Goal: Task Accomplishment & Management: Complete application form

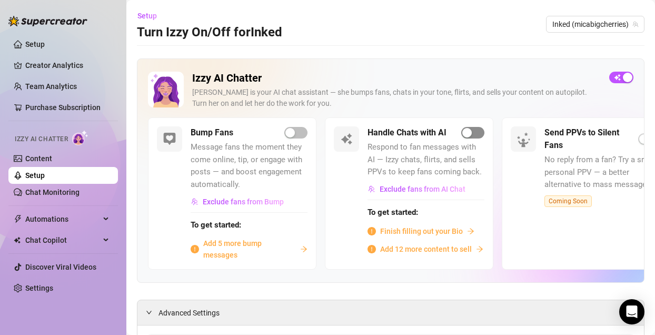
click at [468, 134] on div "button" at bounding box center [467, 132] width 9 height 9
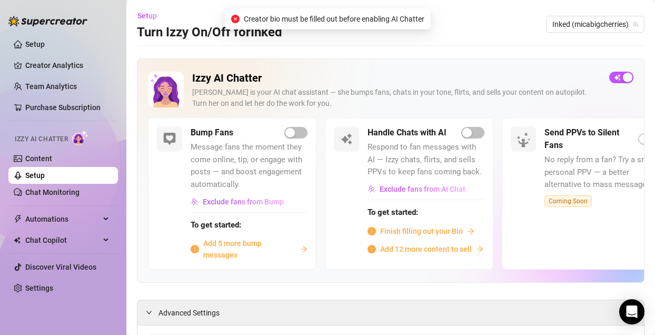
click at [454, 234] on span "Finish filling out your Bio" at bounding box center [421, 231] width 83 height 12
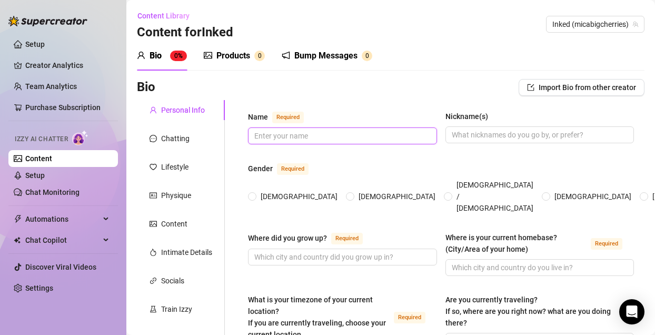
click at [298, 136] on input "Name Required" at bounding box center [341, 136] width 174 height 12
type input "Mica"
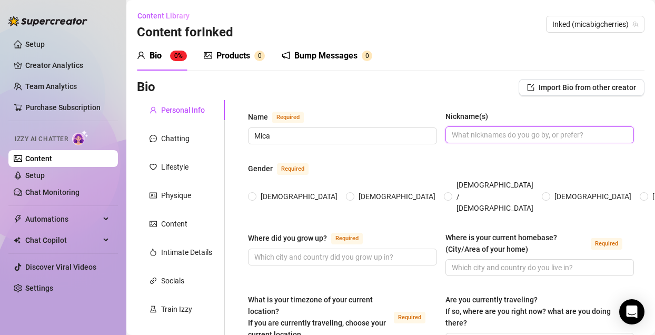
click at [529, 135] on input "Nickname(s)" at bounding box center [539, 135] width 174 height 12
type input "🎙️"
type input "I"
type input "Doll"
click at [256, 192] on span at bounding box center [252, 196] width 8 height 8
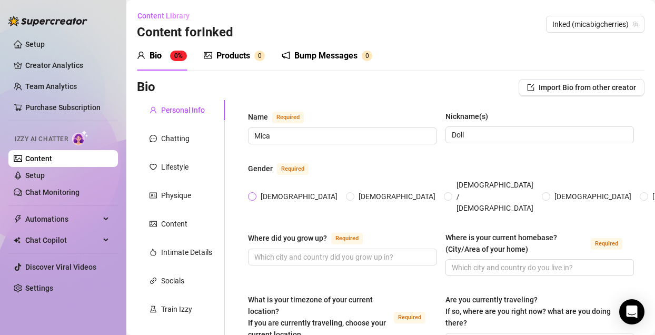
click at [255, 194] on input "[DEMOGRAPHIC_DATA]" at bounding box center [253, 197] width 4 height 7
radio input "true"
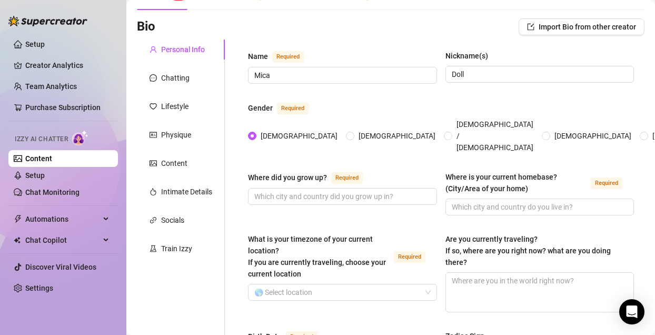
scroll to position [71, 0]
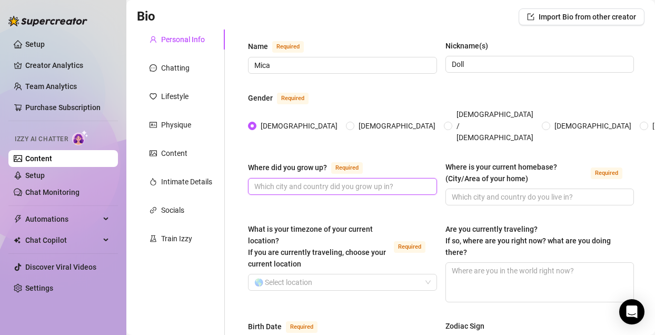
click at [377, 181] on input "Where did you grow up? Required" at bounding box center [341, 187] width 174 height 12
type input "Southern Cali"
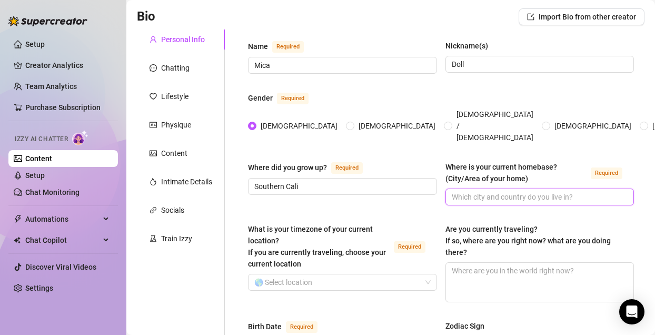
click at [563, 191] on input "Where is your current homebase? (City/Area of your home) Required" at bounding box center [539, 197] width 174 height 12
type input "L"
type input "[GEOGRAPHIC_DATA]"
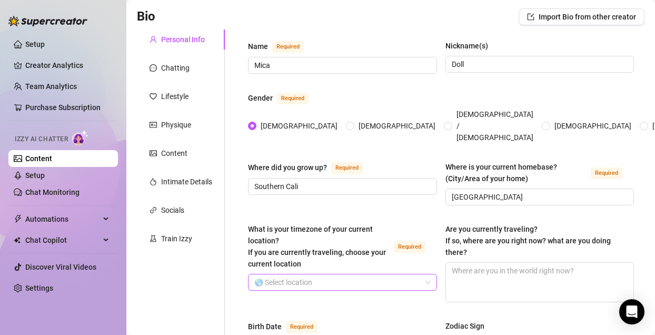
click at [336, 274] on input "What is your timezone of your current location? If you are currently traveling,…" at bounding box center [337, 282] width 167 height 16
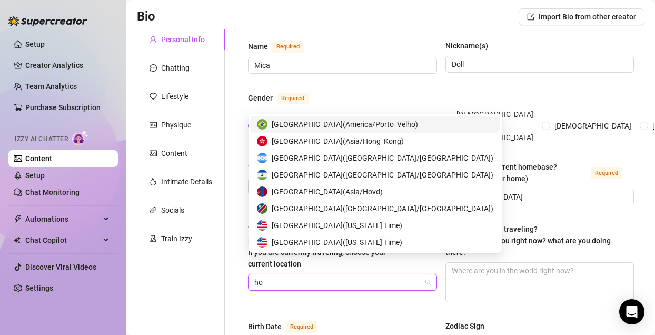
type input "h"
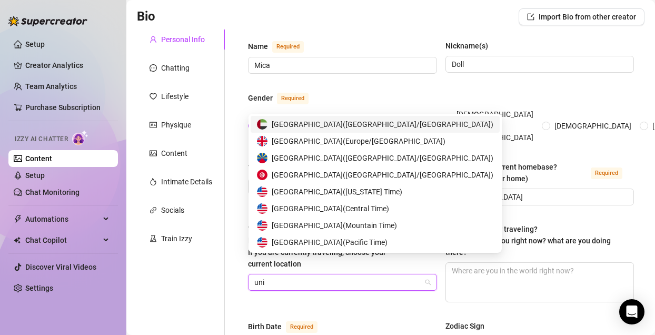
type input "unit"
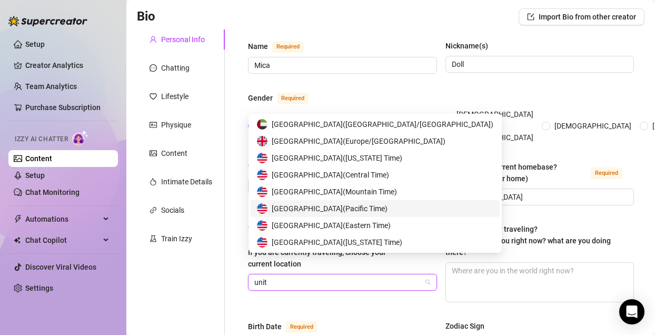
click at [364, 212] on span "United States of America ( Pacific Time )" at bounding box center [330, 209] width 116 height 12
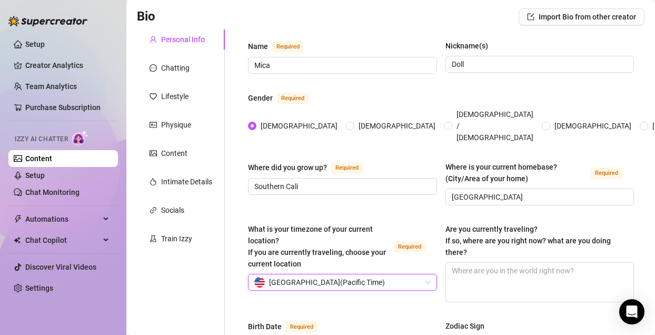
click at [385, 274] on span "United States of America ( Pacific Time )" at bounding box center [327, 282] width 116 height 16
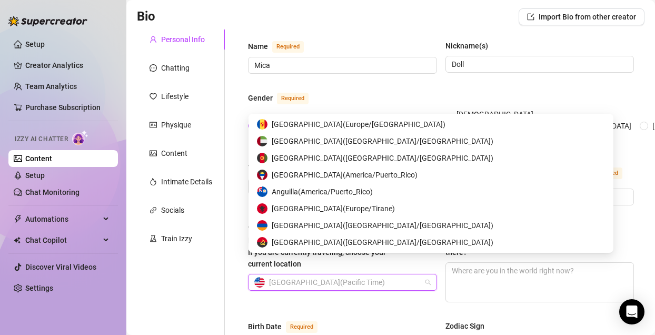
scroll to position [5142, 0]
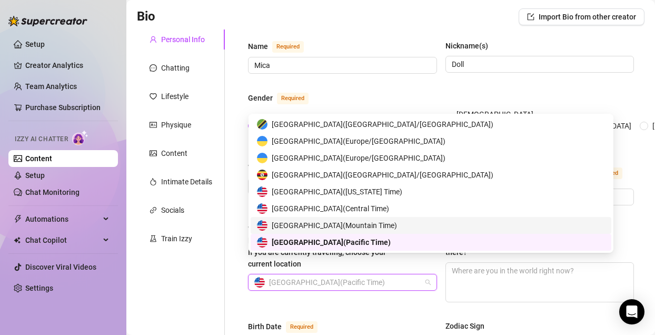
click at [385, 227] on span "[GEOGRAPHIC_DATA] ( Mountain Time )" at bounding box center [334, 226] width 125 height 12
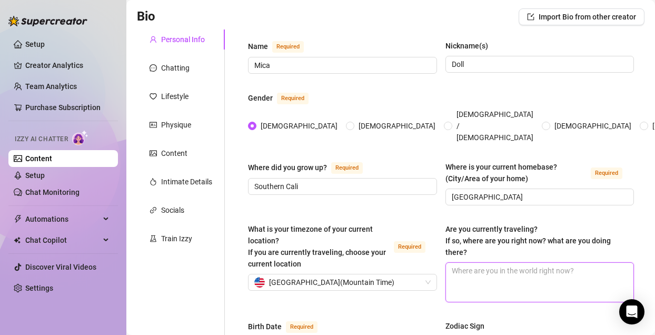
click at [502, 263] on textarea "Are you currently traveling? If so, where are you right now? what are you doing…" at bounding box center [540, 282] width 188 height 39
type textarea "M"
type textarea "A"
type textarea "N"
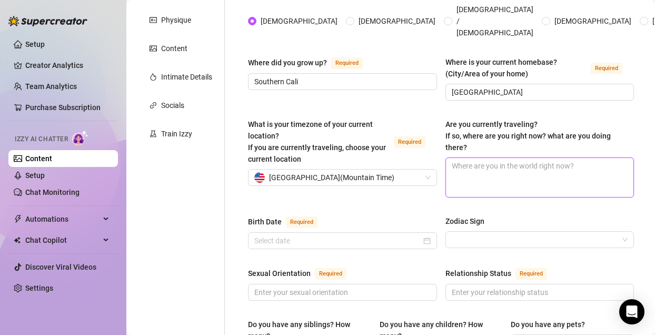
scroll to position [194, 0]
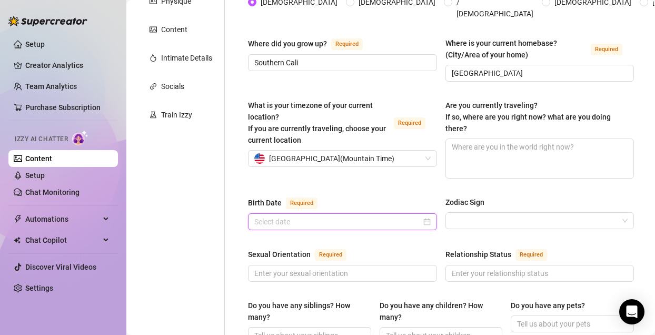
click at [381, 216] on input "Birth Date Required" at bounding box center [337, 222] width 167 height 12
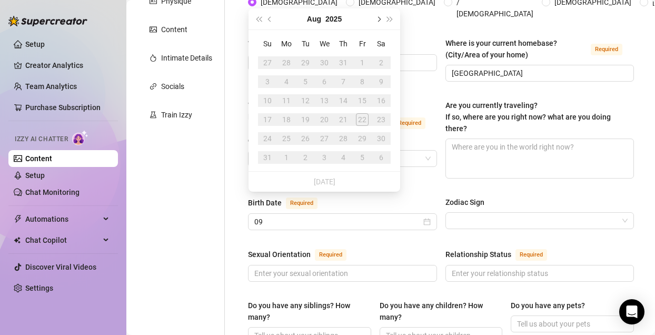
click at [378, 15] on button "Next month (PageDown)" at bounding box center [378, 18] width 12 height 21
click at [289, 64] on div "1" at bounding box center [286, 62] width 13 height 13
click at [301, 216] on input "09" at bounding box center [337, 222] width 167 height 12
type input "[DATE]"
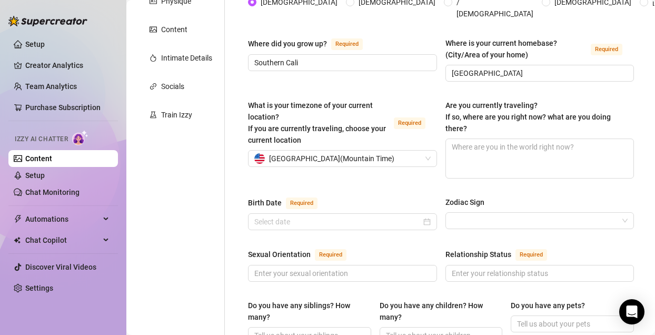
click at [386, 248] on div "Sexual Orientation Required" at bounding box center [342, 256] width 189 height 17
click at [391, 216] on input "Birth Date Required" at bounding box center [337, 222] width 167 height 12
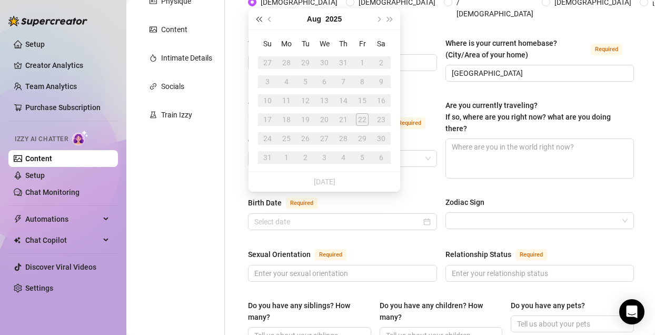
click at [261, 17] on span "Last year (Control + left)" at bounding box center [258, 18] width 5 height 5
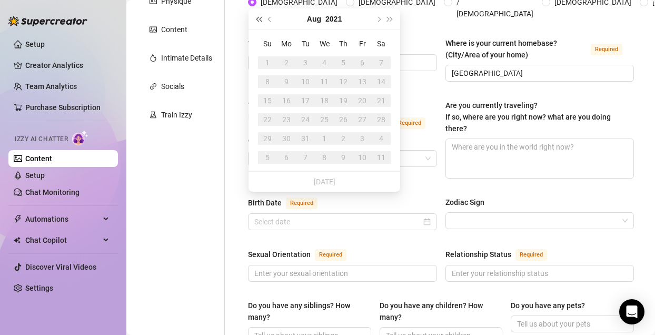
click at [261, 17] on span "Last year (Control + left)" at bounding box center [258, 18] width 5 height 5
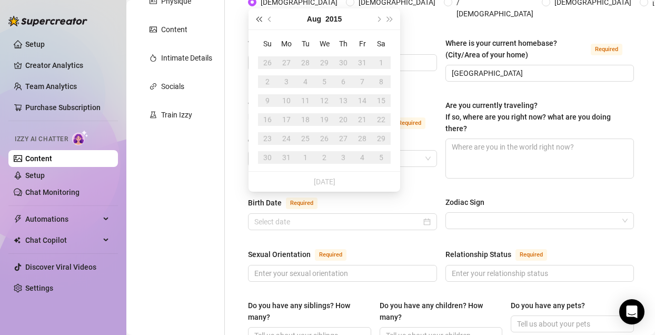
click at [261, 17] on span "Last year (Control + left)" at bounding box center [258, 18] width 5 height 5
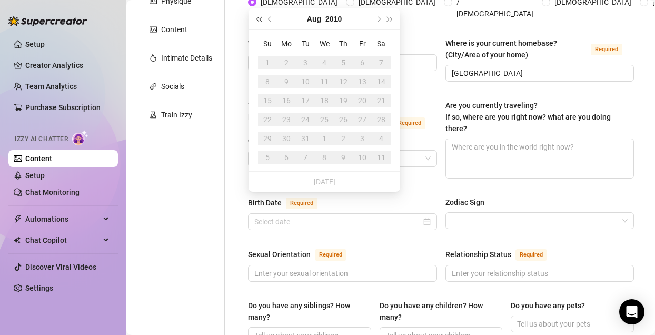
click at [261, 17] on span "Last year (Control + left)" at bounding box center [258, 18] width 5 height 5
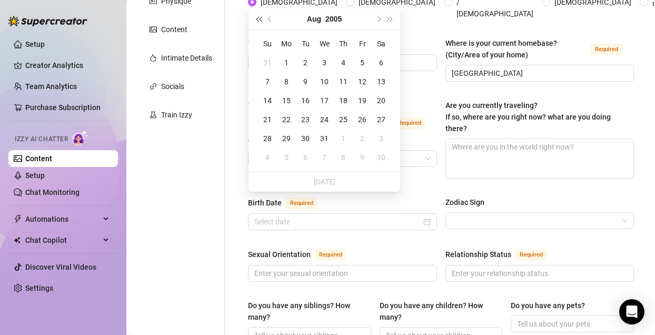
click at [261, 17] on span "Last year (Control + left)" at bounding box center [258, 18] width 5 height 5
type input "[DATE]"
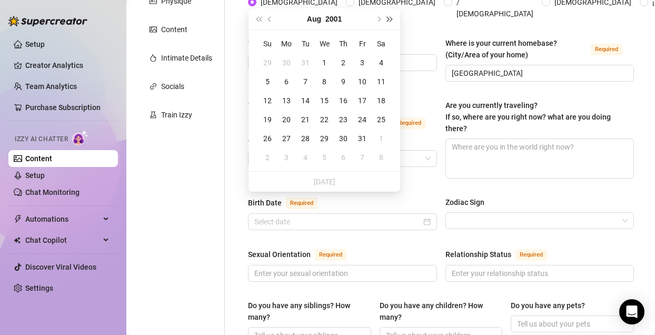
click at [392, 20] on button "Next year (Control + right)" at bounding box center [391, 18] width 12 height 21
click at [261, 20] on span "Last year (Control + left)" at bounding box center [258, 18] width 5 height 5
click at [380, 19] on button "Next month (PageDown)" at bounding box center [378, 18] width 12 height 21
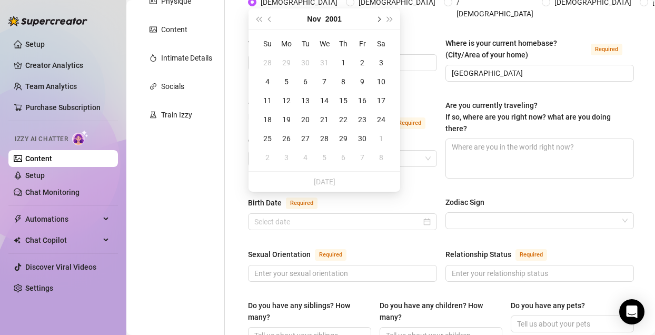
click at [380, 19] on button "Next month (PageDown)" at bounding box center [378, 18] width 12 height 21
type input "[DATE]"
click at [271, 18] on span "Previous month (PageUp)" at bounding box center [270, 18] width 5 height 5
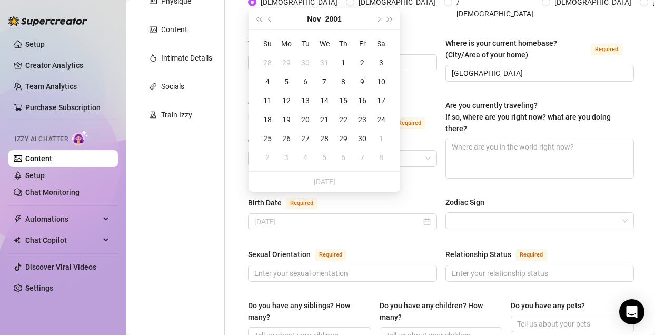
type input "[DATE]"
click at [266, 15] on button "Previous month (PageUp)" at bounding box center [270, 18] width 12 height 21
click at [268, 16] on button "Previous month (PageUp)" at bounding box center [270, 18] width 12 height 21
type input "[DATE]"
click at [306, 92] on td "11" at bounding box center [305, 100] width 19 height 19
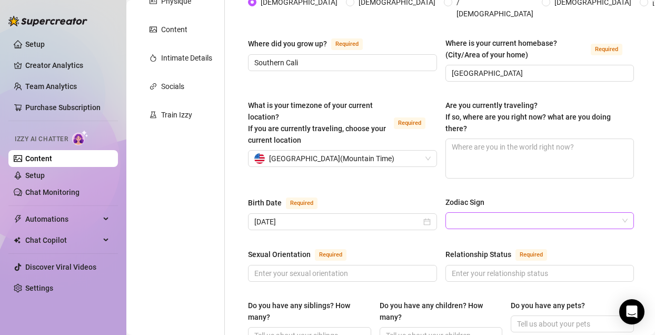
click at [467, 213] on input "Zodiac Sign" at bounding box center [535, 221] width 167 height 16
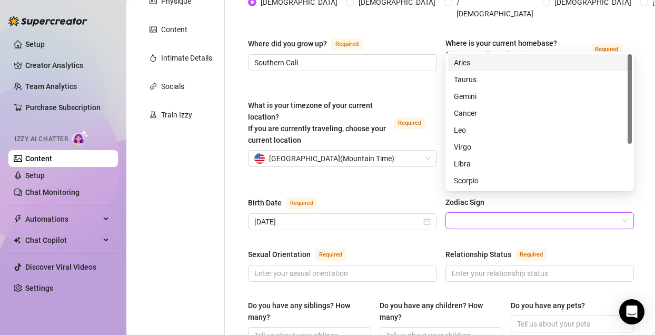
click at [394, 165] on div "What is your timezone of your current location? If you are currently traveling,…" at bounding box center [441, 144] width 386 height 89
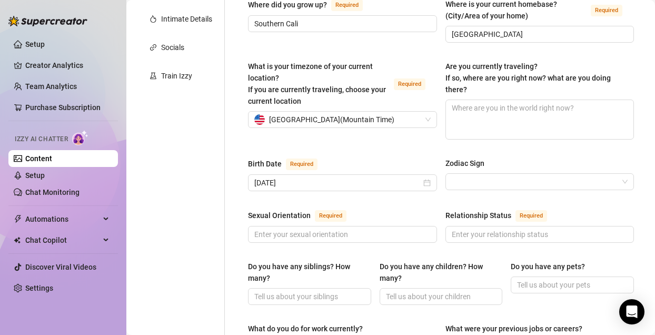
scroll to position [244, 0]
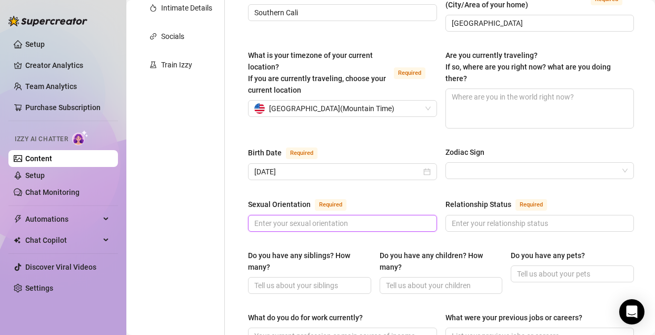
click at [374, 218] on input "Sexual Orientation Required" at bounding box center [341, 224] width 174 height 12
type input "Bi"
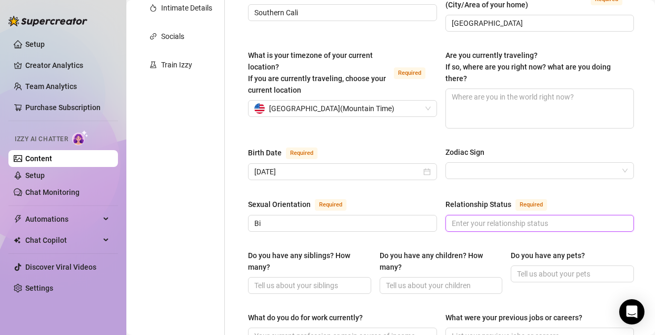
click at [489, 218] on input "Relationship Status Required" at bounding box center [539, 224] width 174 height 12
type input "Single"
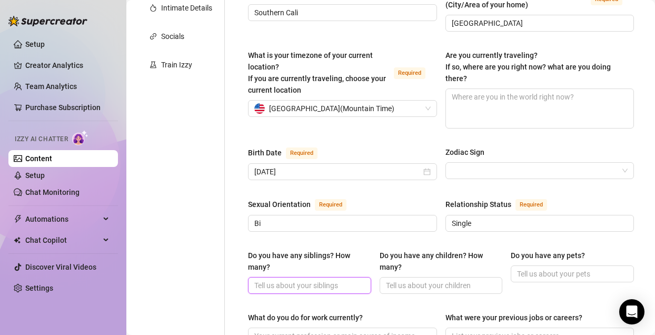
click at [319, 280] on input "Do you have any siblings? How many?" at bounding box center [308, 286] width 109 height 12
type input "2"
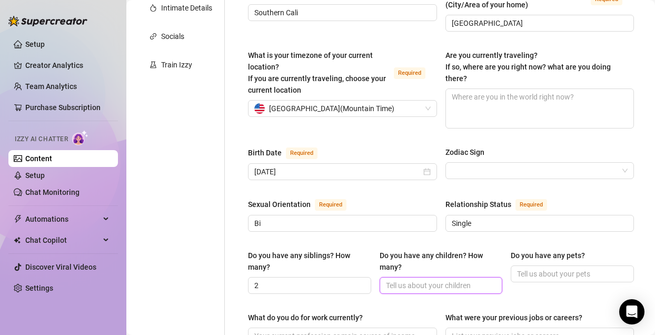
click at [421, 280] on input "Do you have any children? How many?" at bounding box center [440, 286] width 109 height 12
type input "0"
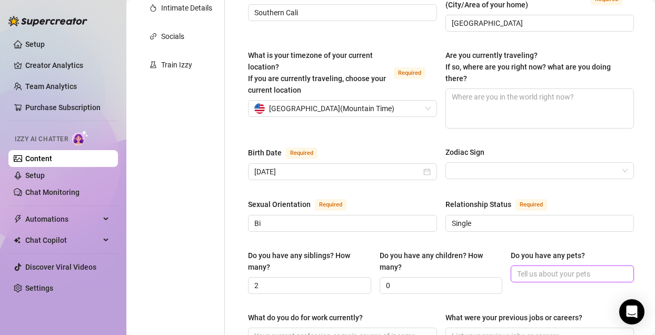
click at [548, 268] on input "Do you have any pets?" at bounding box center [571, 274] width 109 height 12
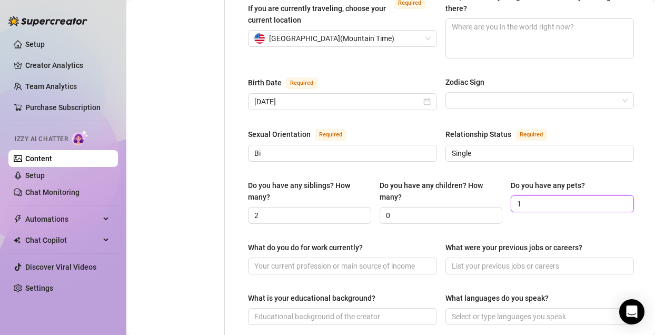
scroll to position [327, 0]
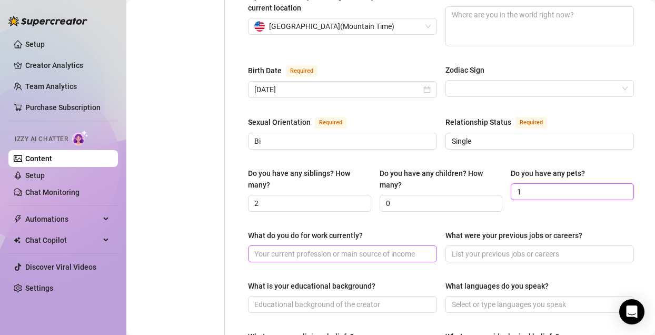
type input "1"
click at [361, 248] on input "What do you do for work currently?" at bounding box center [341, 254] width 174 height 12
type input "Tattoo Artist and Therapist"
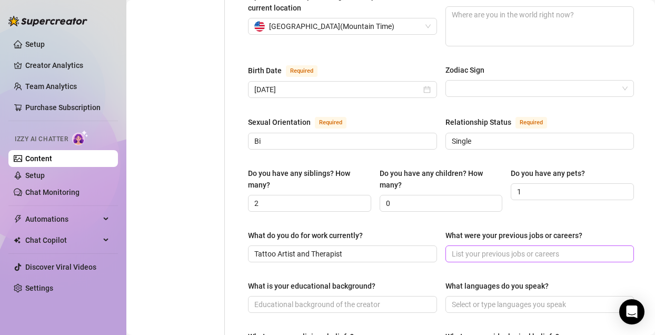
click at [473, 246] on span at bounding box center [540, 254] width 189 height 17
type input "Teacher"
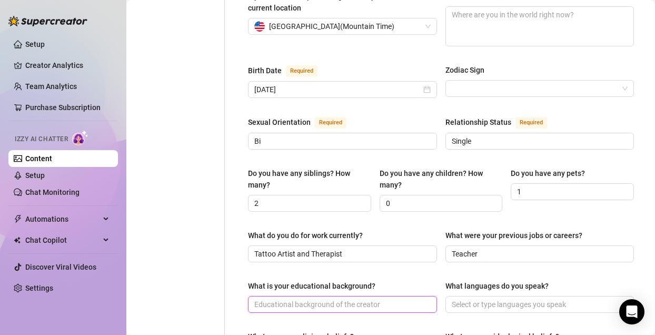
click at [386, 299] on input "What is your educational background?" at bounding box center [341, 305] width 174 height 12
type input "T"
type input "Education"
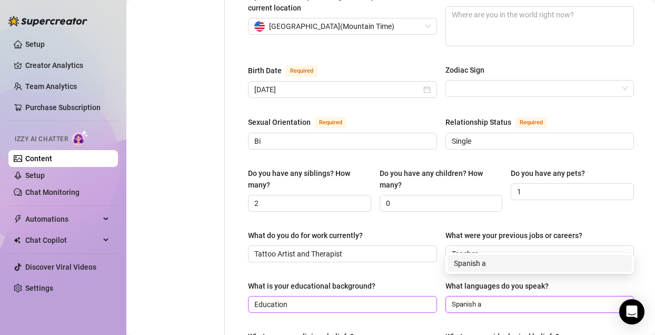
type input "Spanish"
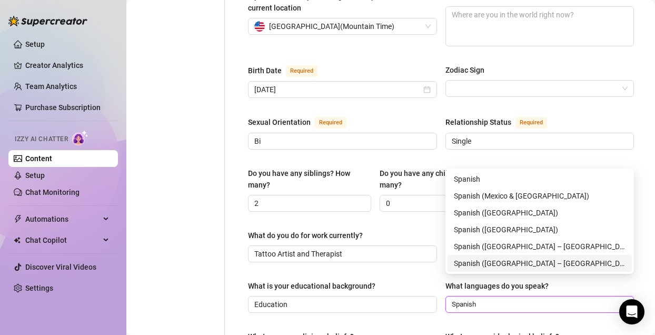
click at [478, 258] on div "Spanish ([GEOGRAPHIC_DATA] – [GEOGRAPHIC_DATA])" at bounding box center [540, 264] width 172 height 12
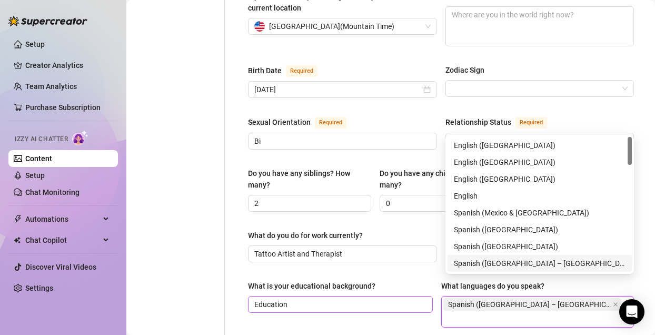
click at [414, 296] on span "Education" at bounding box center [340, 304] width 185 height 17
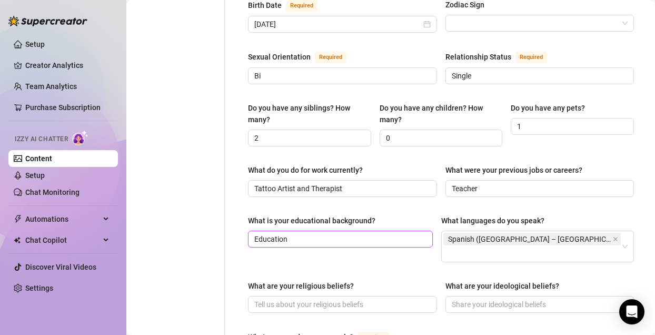
scroll to position [423, 0]
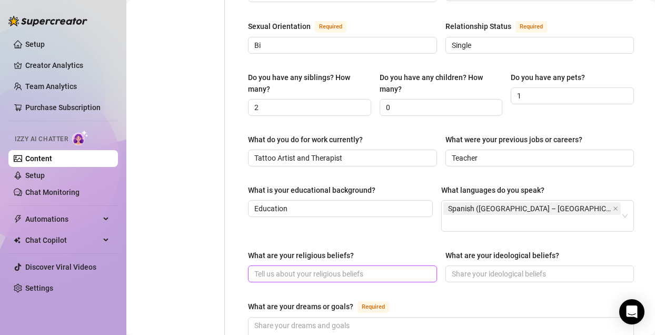
click at [366, 268] on input "What are your religious beliefs?" at bounding box center [341, 274] width 174 height 12
type input "None"
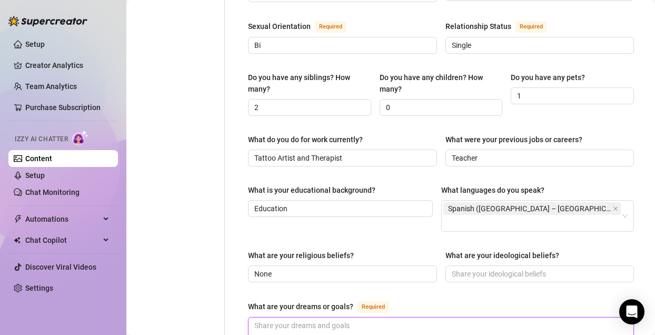
scroll to position [493, 0]
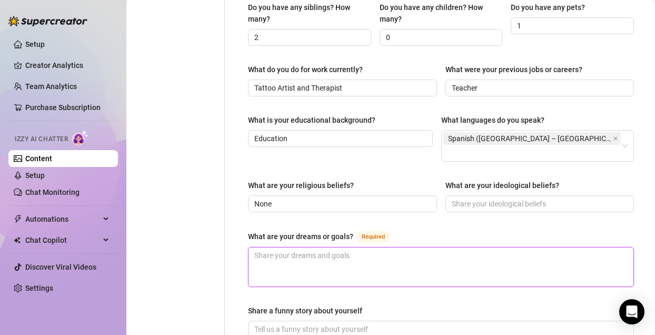
type textarea "T"
type textarea "To"
type textarea "To l"
type textarea "To li"
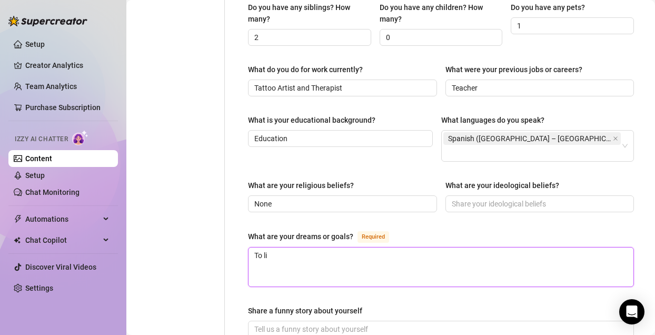
type textarea "To liv"
type textarea "To li"
type textarea "To l"
type textarea "To"
type textarea "To h"
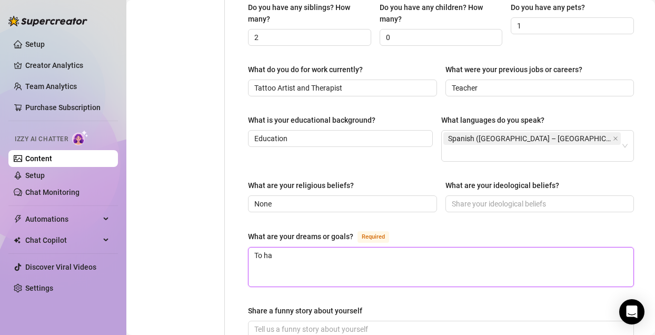
type textarea "To hav"
type textarea "To have"
type textarea "To have a"
type textarea "To have a r"
type textarea "To have a re"
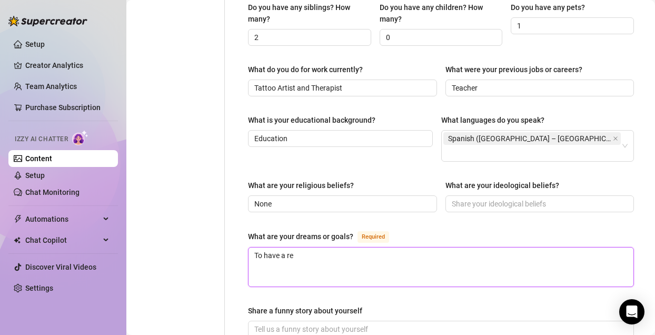
type textarea "To have a rea"
type textarea "To have a real"
type textarea "To have a real b"
type textarea "To have a real boy"
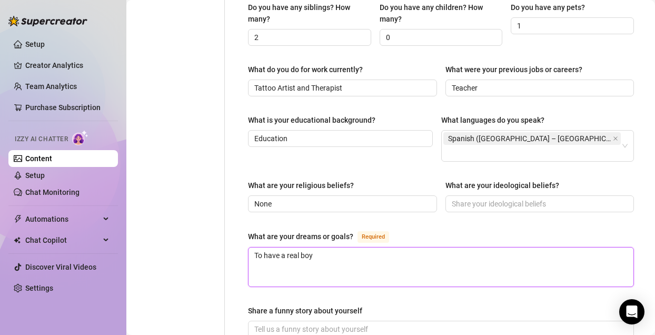
type textarea "To have a real boyf"
type textarea "To have a real boyfr"
type textarea "To have a real boyfre"
type textarea "To have a real boyfrei"
type textarea "To have a real boyfreidn"
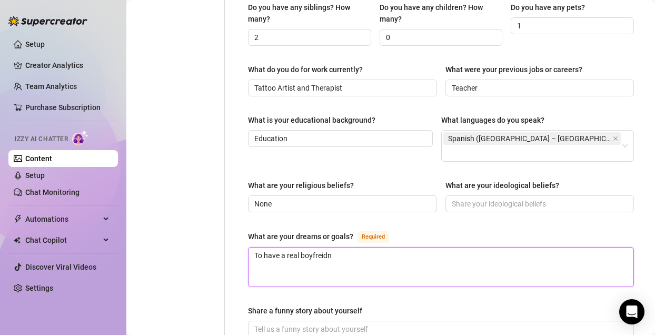
type textarea "To have a real boyfreidn"
type textarea "To have a real boyfreid"
type textarea "To have a real boyfrei"
type textarea "To have a real boyfrein"
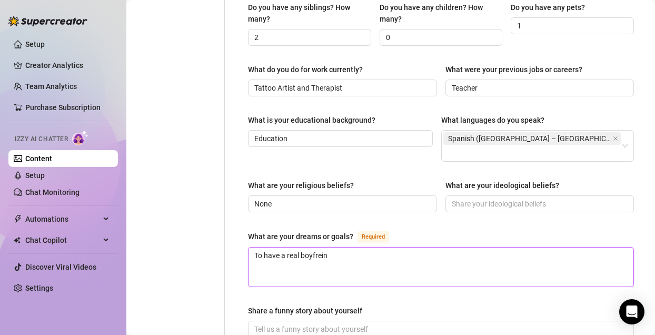
type textarea "To have a real boyfreind"
type textarea "To have a real boyfrein"
type textarea "To have a real boyfrei"
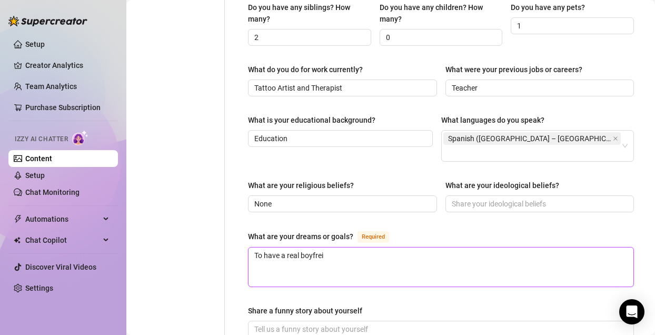
type textarea "To have a real boyfre"
type textarea "To have a real boyfr"
type textarea "To have a real boyfri"
type textarea "To have a real boyfriw"
type textarea "To have a real boyfriwn"
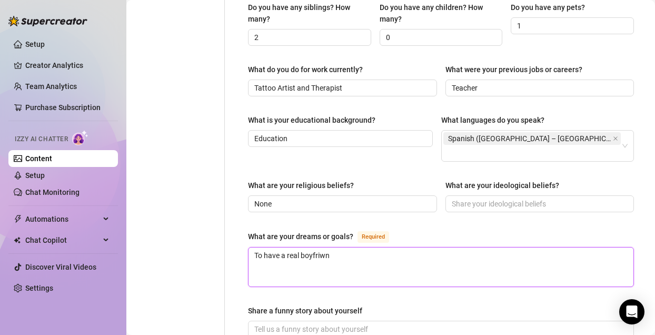
type textarea "To have a real boyfriw"
type textarea "To have a real boyfri"
type textarea "To have a real boyfrie"
type textarea "To have a real boyfrien"
type textarea "To have a real boyfriend"
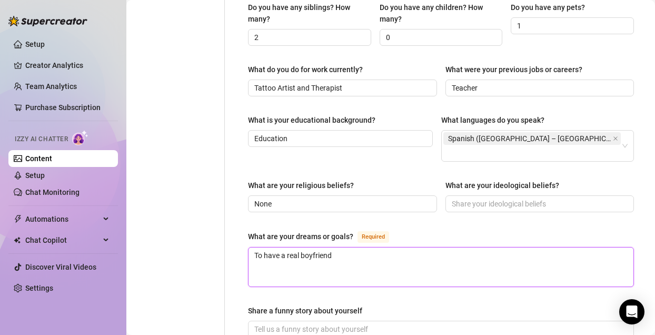
type textarea "To have a real boyfriend a"
type textarea "To have a real boyfriend an"
type textarea "To have a real boyfriend and"
type textarea "To have a real boyfriend and t"
type textarea "To have a real boyfriend and tr"
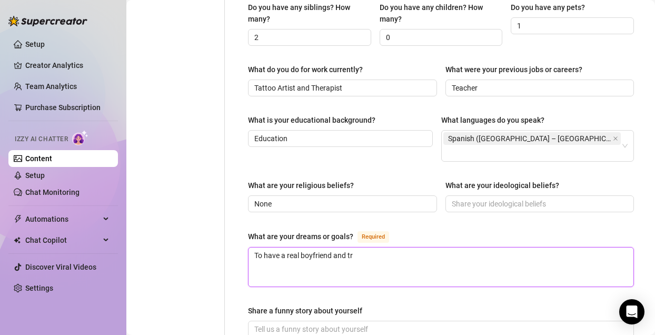
type textarea "To have a real boyfriend and tra"
type textarea "To have a real boyfriend and trav"
type textarea "To have a real boyfriend and trave"
type textarea "To have a real boyfriend and travel"
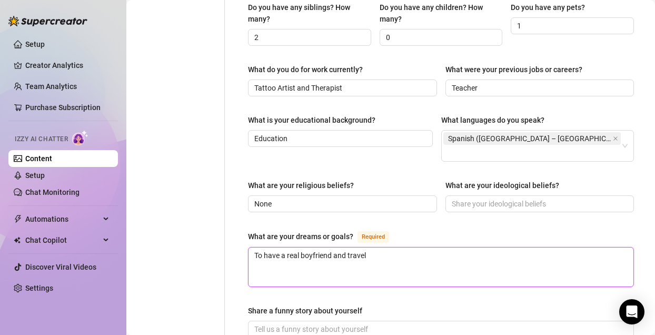
type textarea "To have a real boyfriend and travel t"
type textarea "To have a real boyfriend and travel the"
type textarea "To have a real boyfriend and travel the w"
type textarea "To have a real boyfriend and travel the wor"
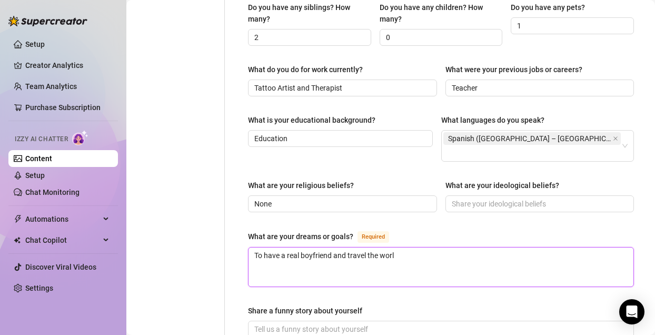
type textarea "To have a real boyfriend and travel the world"
click at [372, 321] on textarea "Share a funny story about yourself" at bounding box center [441, 340] width 385 height 39
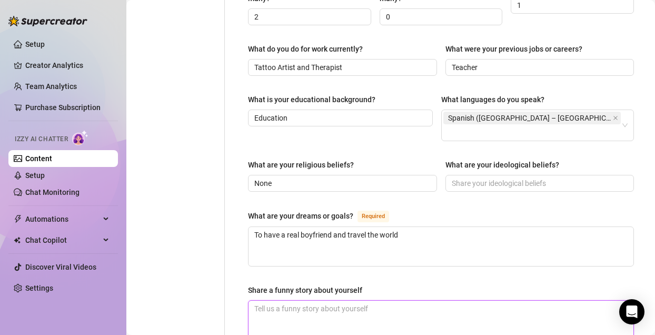
scroll to position [516, 0]
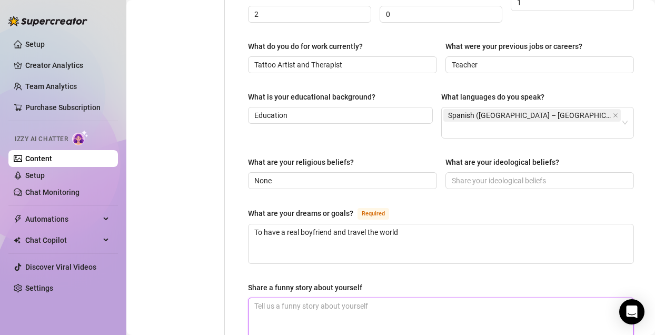
type textarea "I"
type textarea "I u"
type textarea "I us"
type textarea "I used"
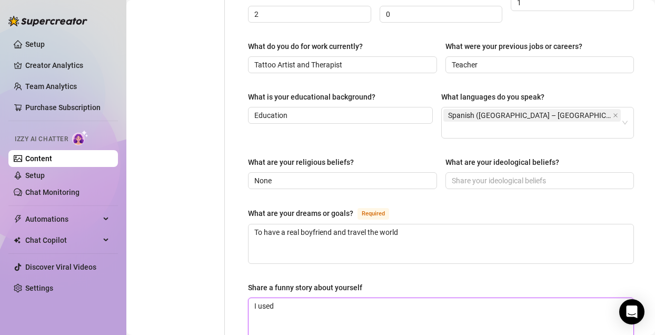
type textarea "I used"
type textarea "I used t"
type textarea "I used to"
type textarea "I used to t"
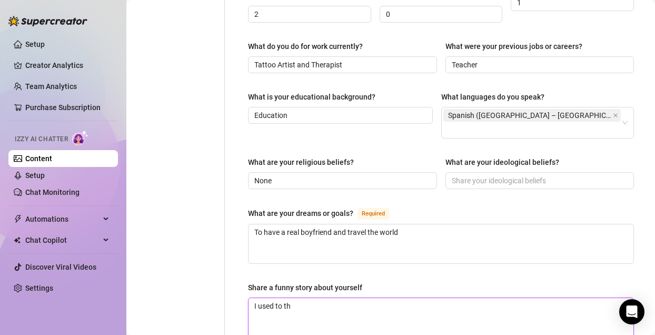
type textarea "I used to thi"
type textarea "I used to thin"
type textarea "I used to think"
type textarea "I used to think I"
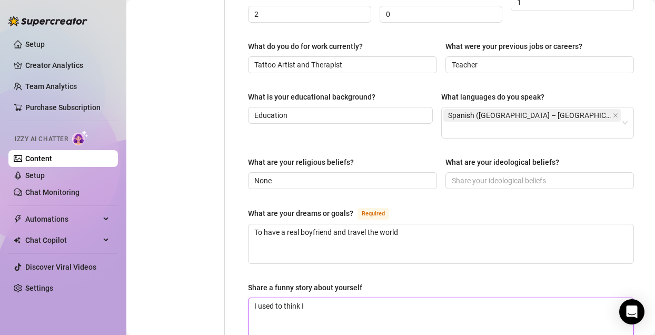
type textarea "I used to think I"
type textarea "I used to think I c"
type textarea "I used to think I w"
click at [381, 298] on textarea "I used to think I was a boy when I Wask growing up" at bounding box center [441, 317] width 385 height 39
click at [449, 298] on textarea "I used to think I was a boy when I was growing up" at bounding box center [441, 317] width 385 height 39
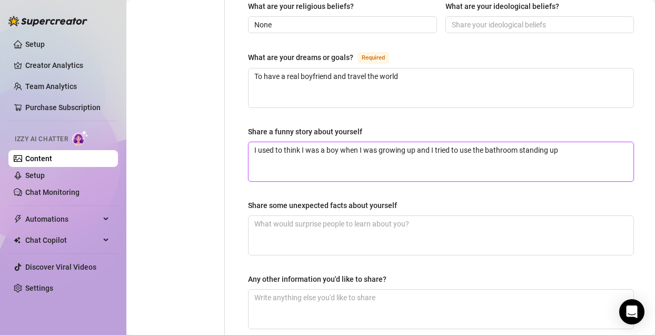
scroll to position [705, 0]
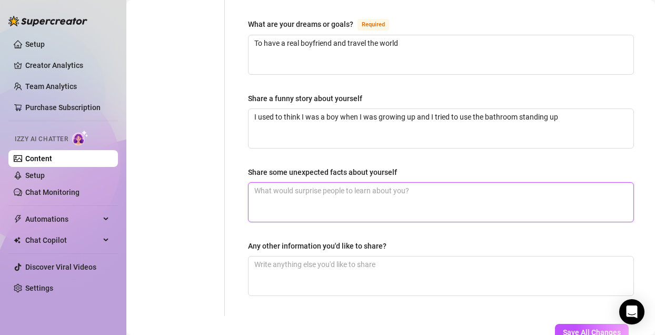
click at [453, 183] on textarea "Share some unexpected facts about yourself" at bounding box center [441, 202] width 385 height 39
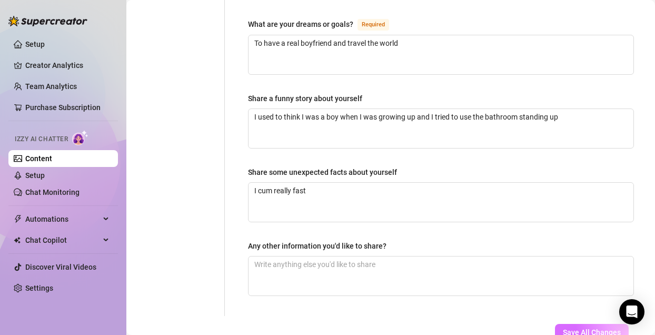
click at [605, 328] on span "Save All Changes" at bounding box center [592, 332] width 58 height 8
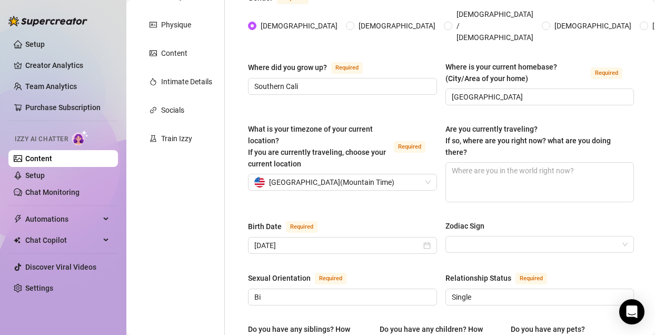
scroll to position [23, 0]
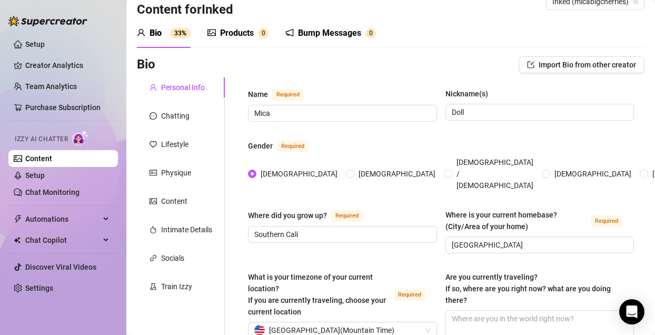
click at [182, 32] on sup "33%" at bounding box center [180, 33] width 21 height 11
click at [188, 115] on div "Chatting" at bounding box center [175, 116] width 28 height 12
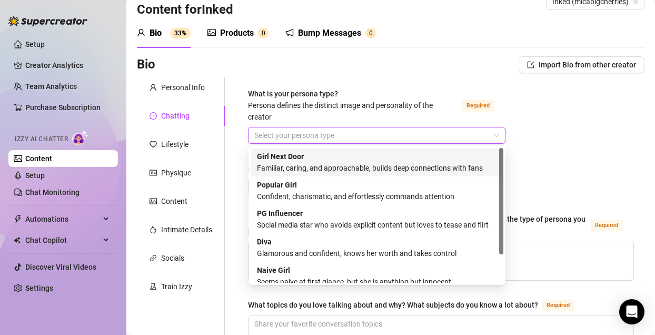
click at [278, 133] on input "What is your persona type? [PERSON_NAME] defines the distinct image and persona…" at bounding box center [372, 136] width 236 height 16
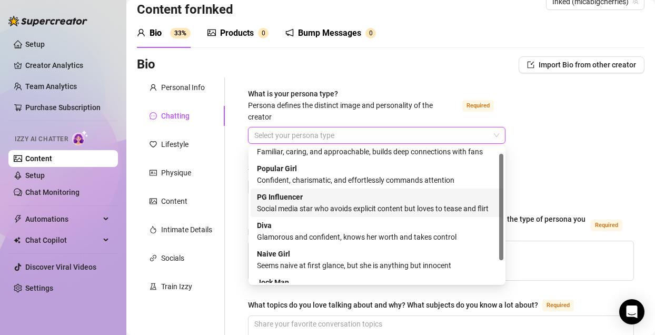
scroll to position [0, 0]
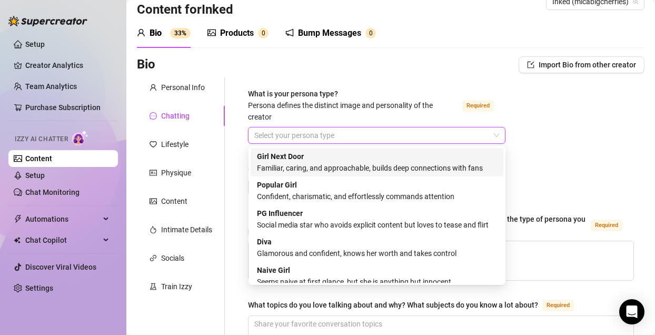
click at [323, 164] on div "Familiar, caring, and approachable, builds deep connections with fans" at bounding box center [377, 168] width 240 height 12
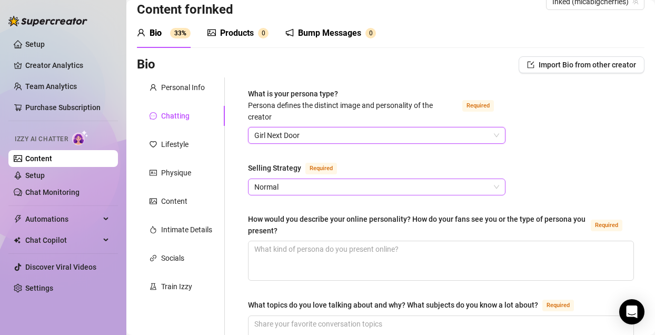
click at [301, 188] on span "Normal" at bounding box center [376, 187] width 245 height 16
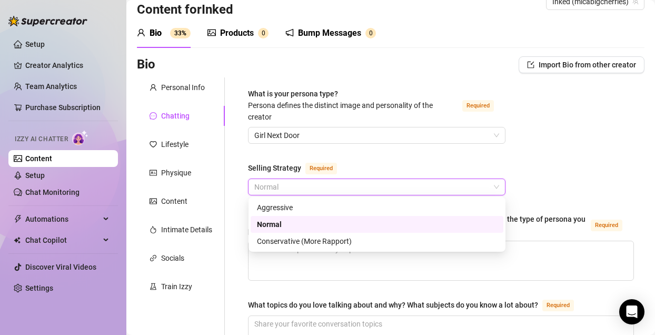
click at [293, 221] on div "Normal" at bounding box center [377, 225] width 240 height 12
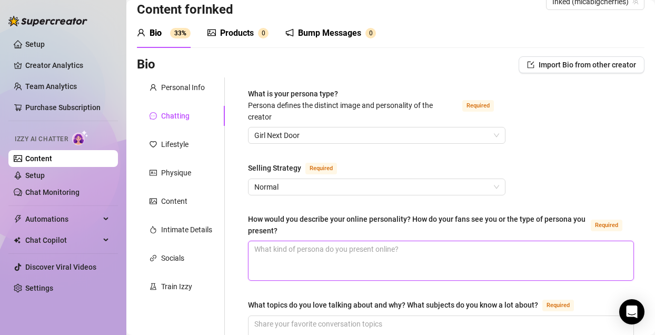
click at [293, 249] on textarea "How would you describe your online personality? How do your fans see you or the…" at bounding box center [441, 260] width 385 height 39
click at [305, 188] on span "Normal" at bounding box center [376, 187] width 245 height 16
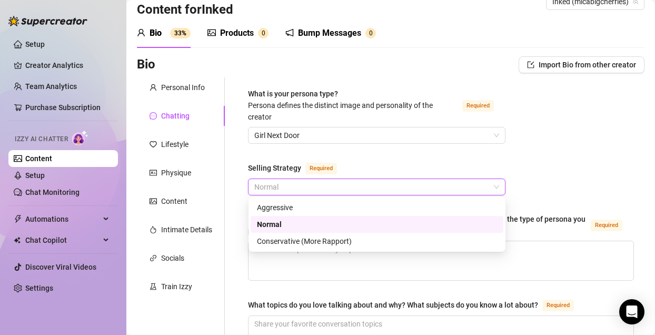
click at [295, 224] on div "Normal" at bounding box center [377, 225] width 240 height 12
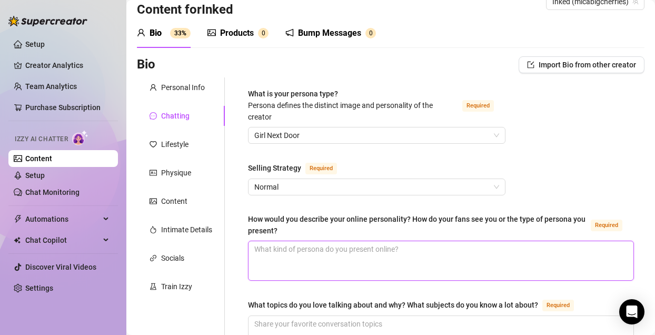
click at [304, 257] on textarea "How would you describe your online personality? How do your fans see you or the…" at bounding box center [441, 260] width 385 height 39
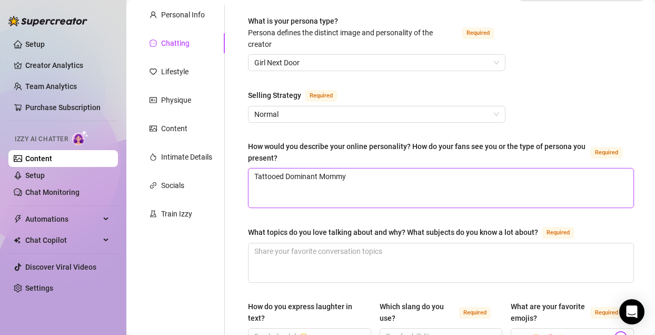
scroll to position [155, 0]
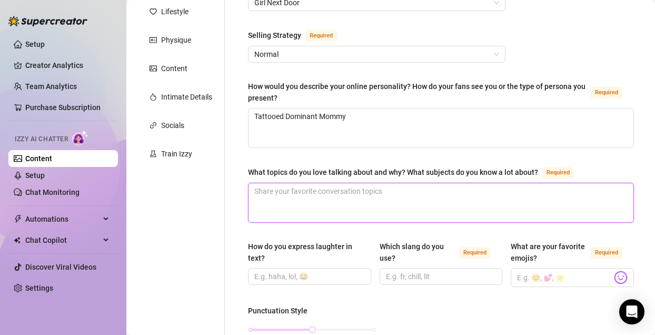
click at [338, 197] on textarea "What topics do you love talking about and why? What subjects do you know a lot …" at bounding box center [441, 202] width 385 height 39
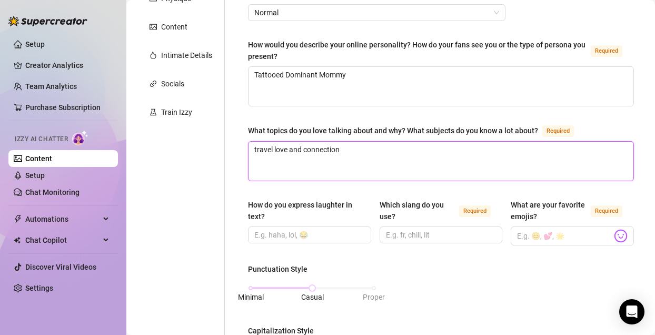
scroll to position [218, 0]
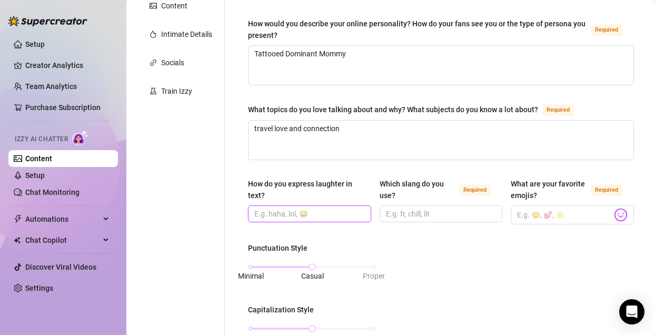
click at [339, 213] on input "How do you express laughter in text?" at bounding box center [308, 214] width 109 height 12
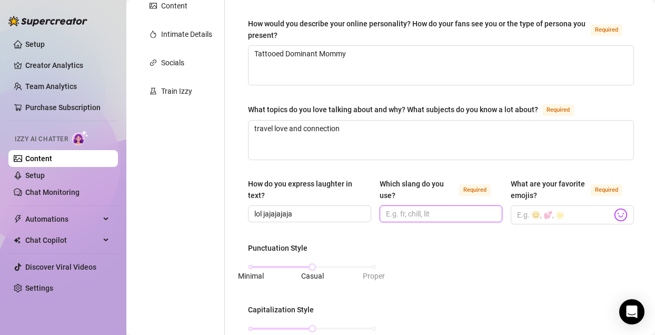
click at [419, 210] on input "Which slang do you use? Required" at bounding box center [440, 214] width 109 height 12
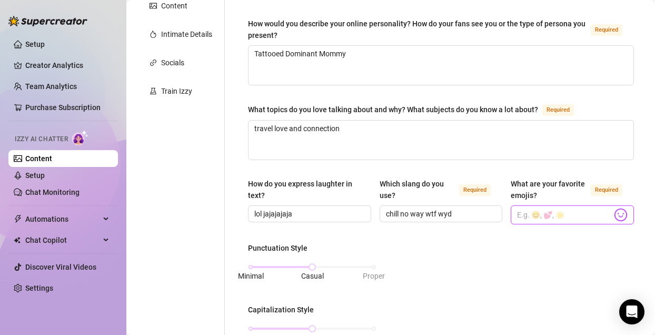
click at [531, 212] on input "What are your favorite emojis? Required" at bounding box center [564, 215] width 95 height 14
click at [623, 205] on span at bounding box center [572, 214] width 123 height 19
click at [623, 211] on img at bounding box center [621, 215] width 14 height 14
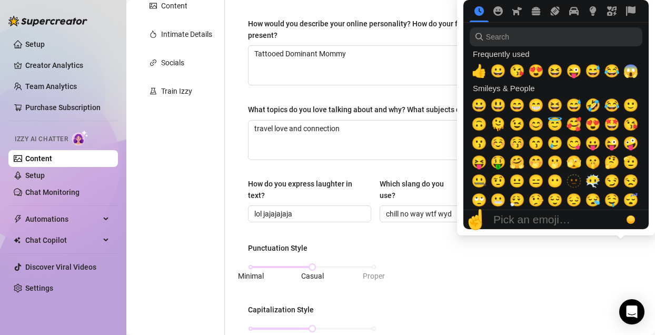
click at [623, 211] on div at bounding box center [631, 219] width 19 height 19
click at [497, 117] on span "🫠" at bounding box center [499, 124] width 16 height 15
click at [521, 164] on span "🤗" at bounding box center [517, 162] width 16 height 15
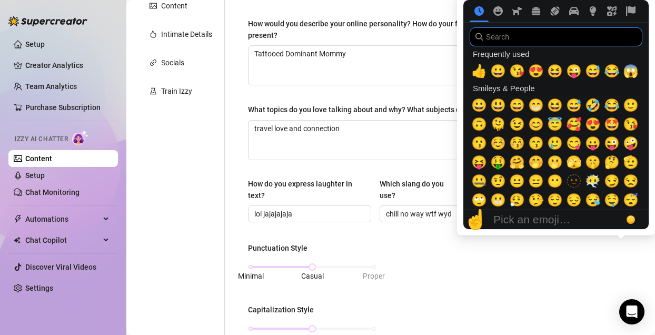
click at [535, 40] on input "search" at bounding box center [556, 36] width 173 height 19
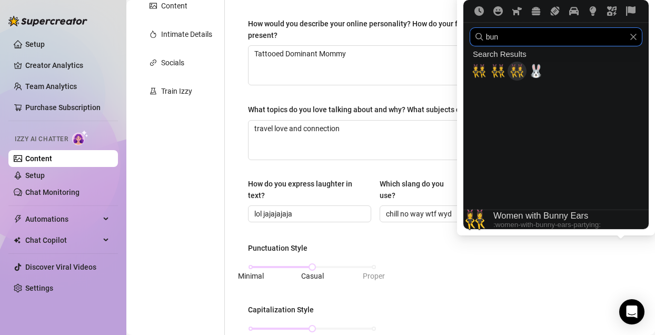
click at [517, 70] on span "👯‍♀️" at bounding box center [517, 71] width 16 height 15
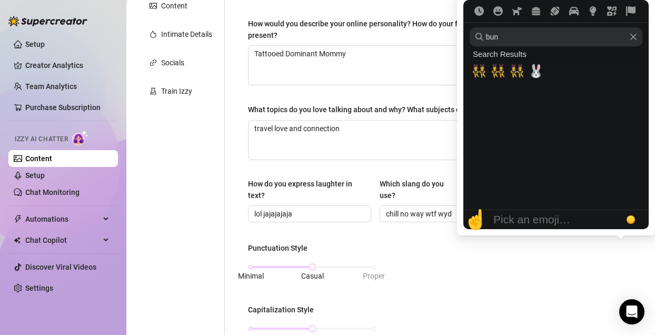
click at [632, 36] on icon "Clear" at bounding box center [633, 36] width 7 height 7
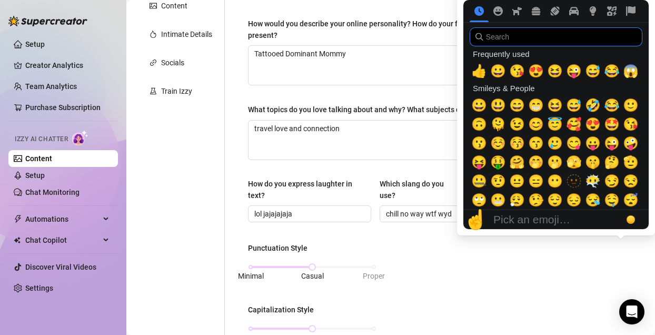
click at [596, 41] on input "search" at bounding box center [556, 36] width 173 height 19
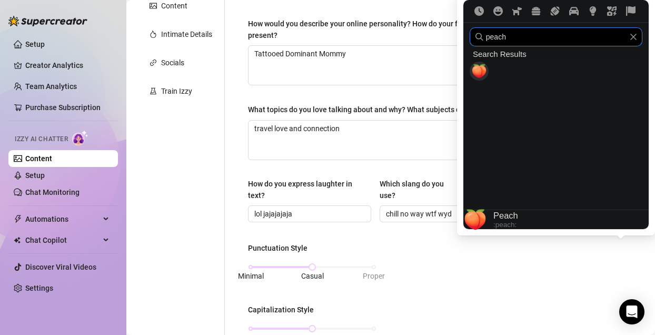
click at [479, 68] on span "🍑" at bounding box center [480, 71] width 16 height 15
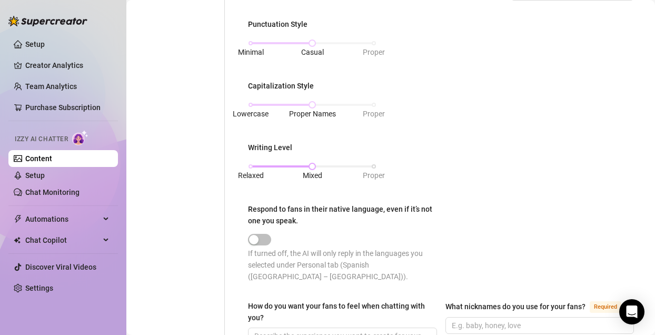
scroll to position [448, 0]
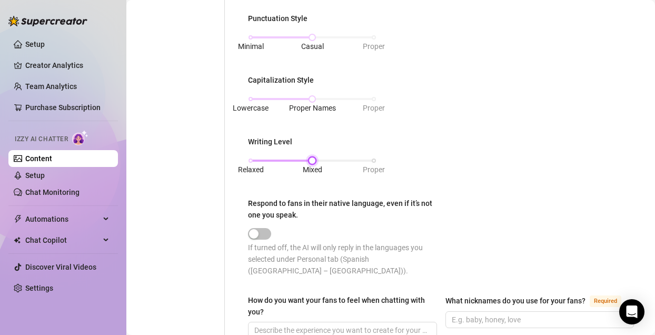
click at [253, 159] on div "Relaxed Mixed Proper" at bounding box center [312, 161] width 123 height 6
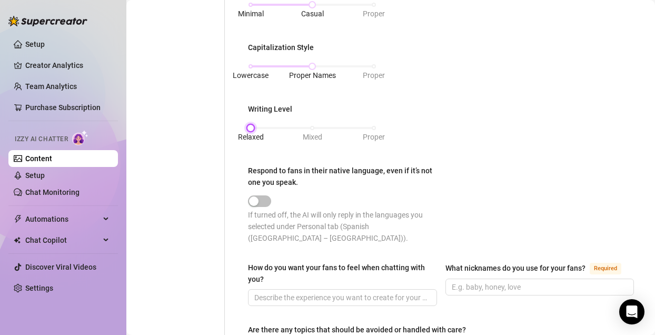
scroll to position [518, 0]
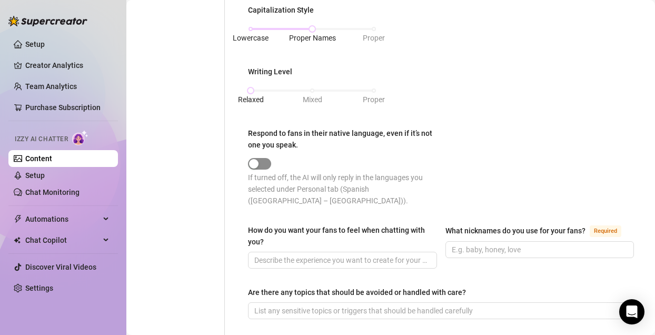
click at [254, 165] on div "button" at bounding box center [253, 163] width 9 height 9
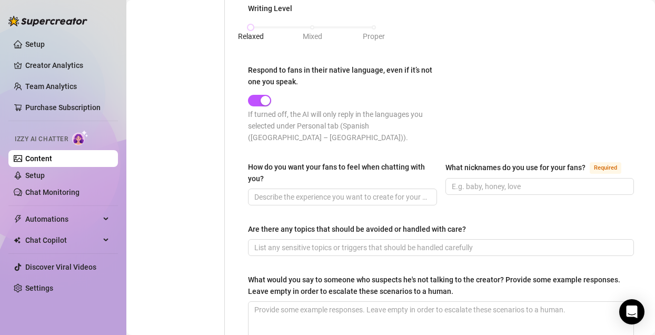
scroll to position [585, 0]
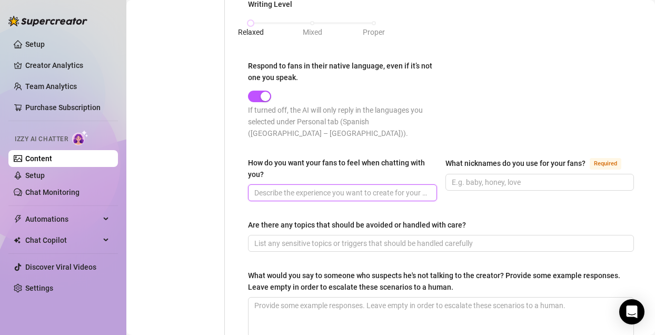
click at [280, 191] on input "How do you want your fans to feel when chatting with you?" at bounding box center [341, 193] width 174 height 12
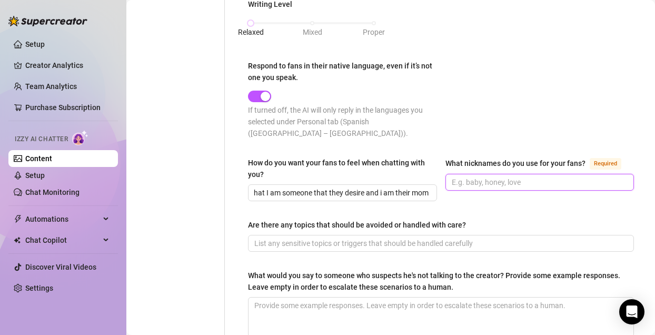
click at [531, 180] on input "What nicknames do you use for your fans? Required" at bounding box center [539, 183] width 174 height 12
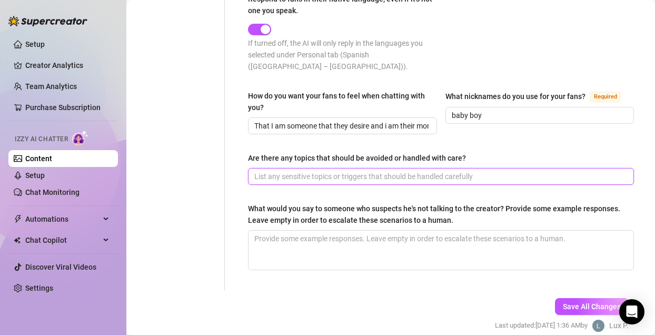
click at [452, 177] on input "Are there any topics that should be avoided or handled with care?" at bounding box center [439, 177] width 371 height 12
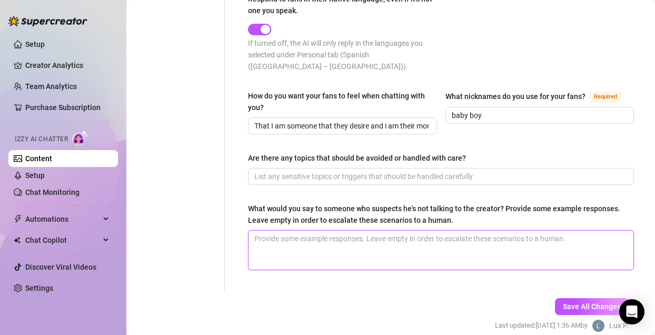
click at [435, 231] on textarea "What would you say to someone who suspects he's not talking to the creator? Pro…" at bounding box center [441, 250] width 385 height 39
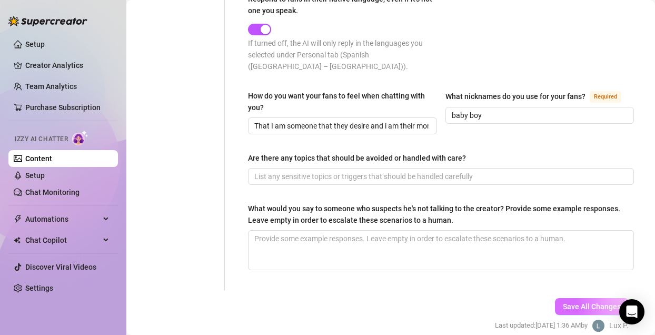
click at [590, 308] on span "Save All Changes" at bounding box center [592, 306] width 58 height 8
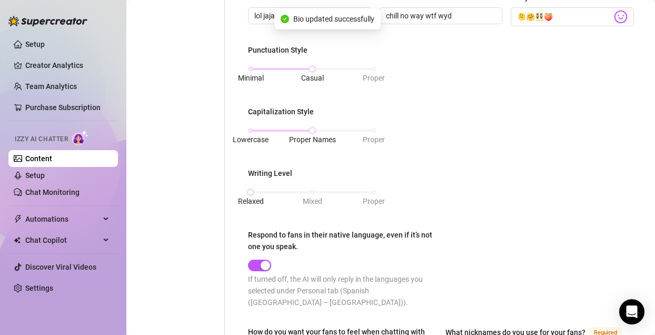
scroll to position [0, 0]
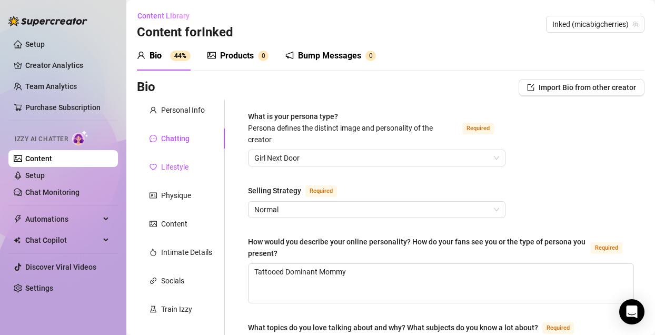
click at [185, 170] on div "Lifestyle" at bounding box center [174, 167] width 27 height 12
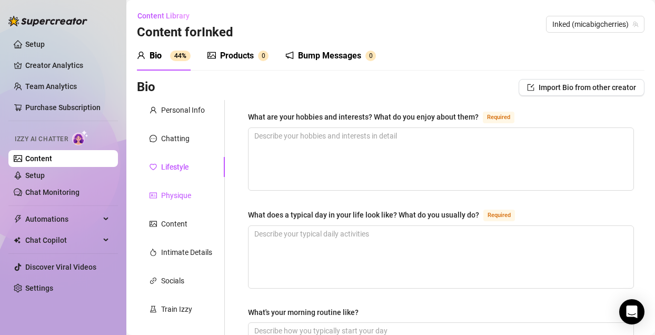
click at [179, 190] on div "Physique" at bounding box center [176, 196] width 30 height 12
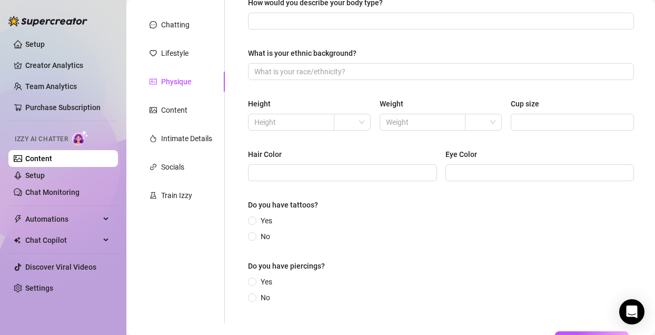
scroll to position [115, 0]
click at [164, 102] on div "Content" at bounding box center [181, 109] width 88 height 20
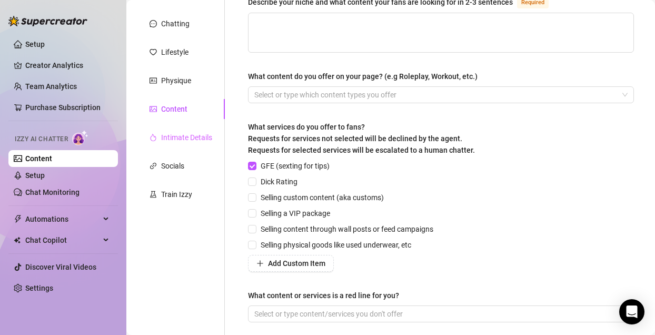
click at [169, 129] on div "Intimate Details" at bounding box center [181, 138] width 88 height 20
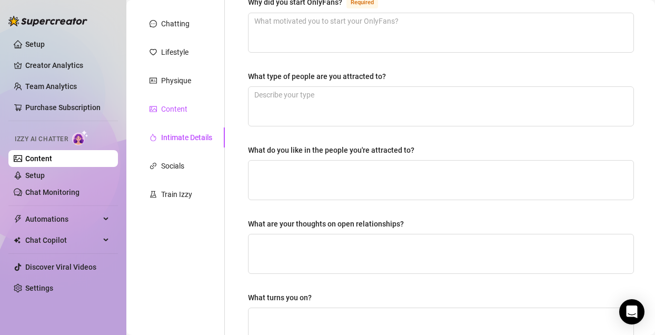
click at [169, 104] on div "Content" at bounding box center [174, 109] width 26 height 12
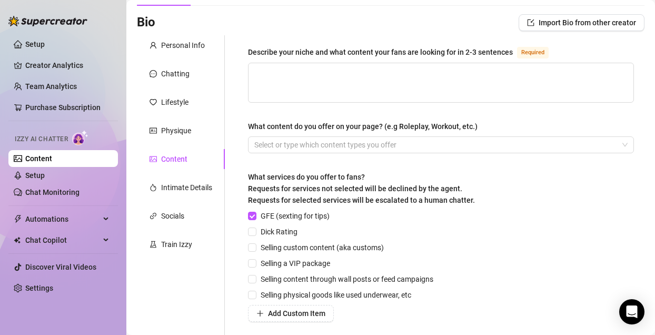
scroll to position [0, 0]
